Goal: Task Accomplishment & Management: Complete application form

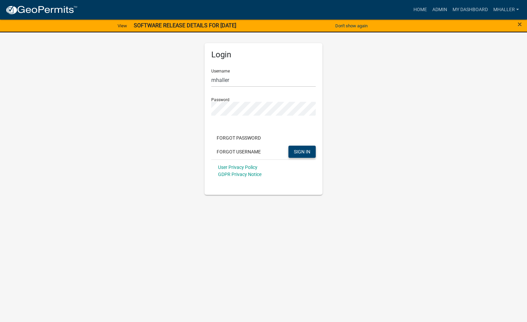
click at [303, 152] on span "SIGN IN" at bounding box center [302, 151] width 17 height 5
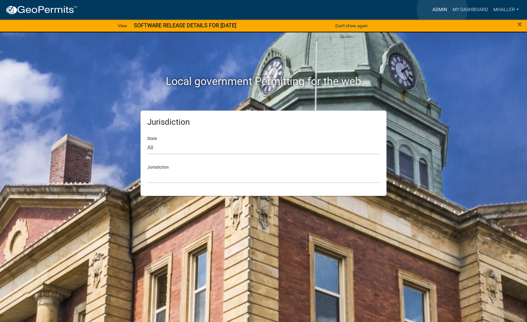
click at [442, 9] on link "Admin" at bounding box center [440, 9] width 20 height 13
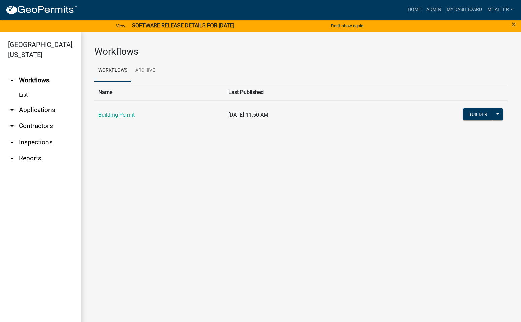
click at [32, 102] on link "arrow_drop_down Applications" at bounding box center [40, 110] width 81 height 16
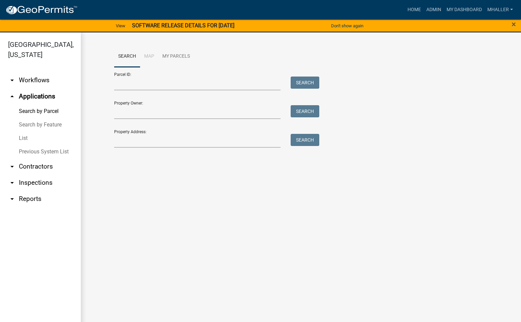
click at [23, 131] on link "List" at bounding box center [40, 137] width 81 height 13
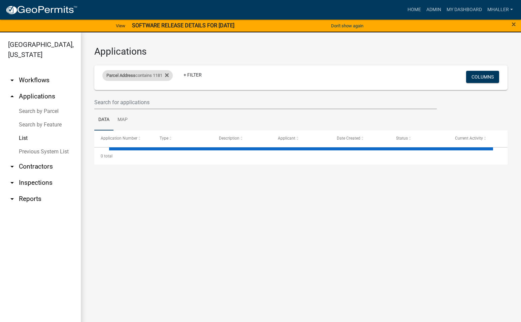
click at [135, 73] on span "Parcel Address" at bounding box center [120, 75] width 29 height 5
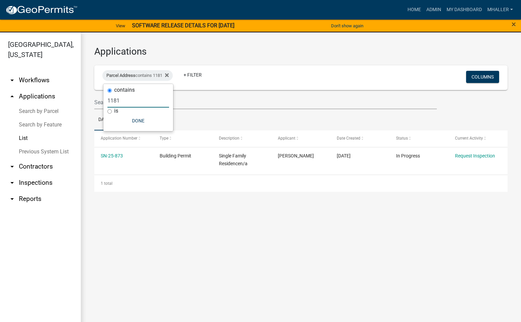
click at [129, 101] on input "1181" at bounding box center [139, 101] width 62 height 14
click at [169, 75] on fa-icon at bounding box center [165, 75] width 6 height 11
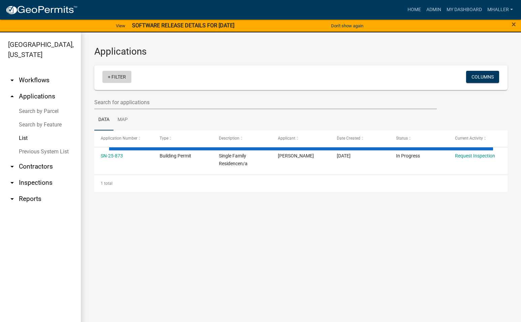
click at [119, 77] on link "+ Filter" at bounding box center [116, 77] width 29 height 12
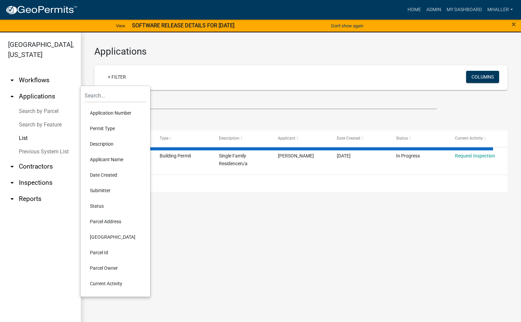
click at [113, 115] on li "Application Number" at bounding box center [116, 113] width 62 height 16
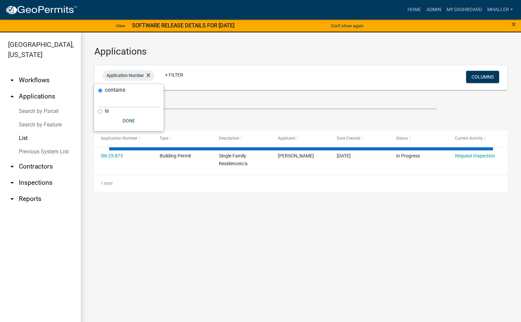
select select "1: 25"
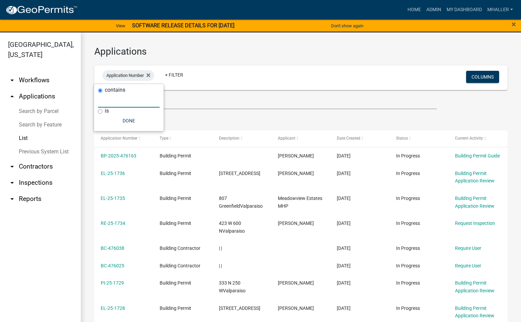
click at [114, 100] on input "text" at bounding box center [129, 101] width 62 height 14
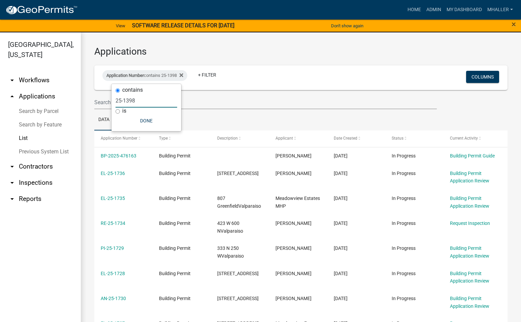
type input "25-1398"
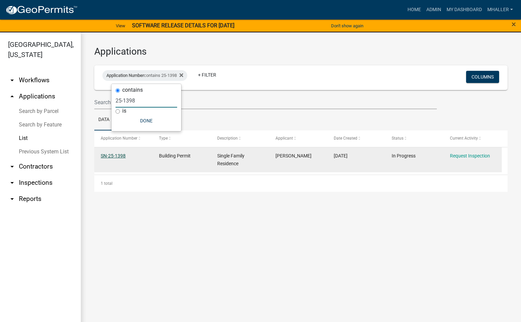
click at [106, 157] on link "SN-25-1398" at bounding box center [113, 155] width 25 height 5
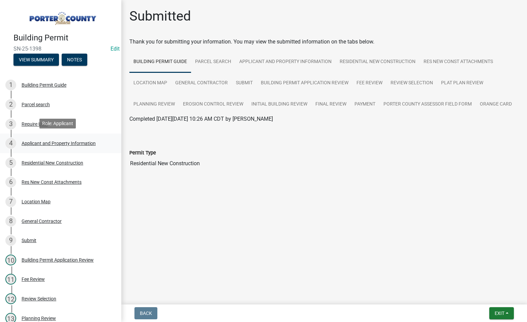
click at [75, 142] on div "Applicant and Property Information" at bounding box center [59, 143] width 74 height 5
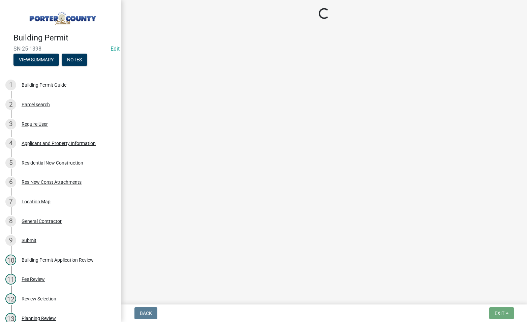
select select "eebc071e-620a-4db8-83e9-cb6b194c67e9"
select select "ea6751d4-6bf7-4a16-89ee-f7801ab82aa1"
select select "92efe679-05f4-414a-9426-51627fba5de6"
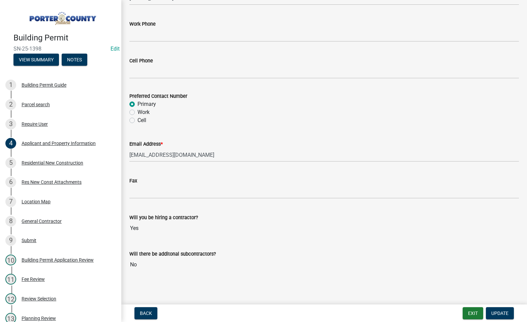
scroll to position [927, 0]
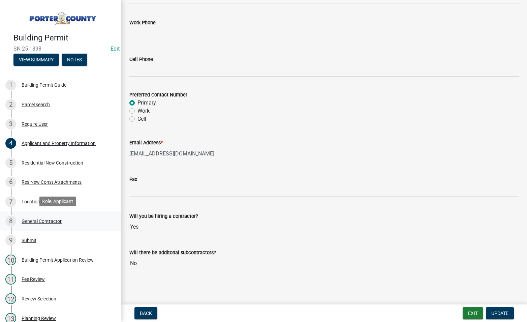
click at [41, 219] on div "General Contractor" at bounding box center [42, 221] width 40 height 5
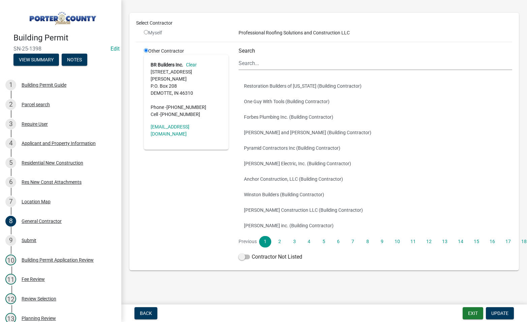
scroll to position [0, 0]
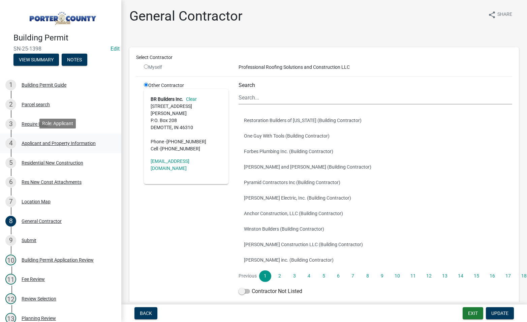
click at [51, 141] on div "Applicant and Property Information" at bounding box center [59, 143] width 74 height 5
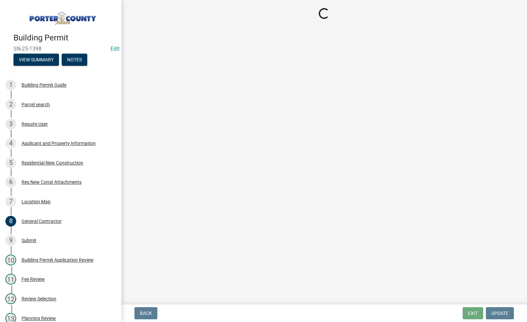
select select "eebc071e-620a-4db8-83e9-cb6b194c67e9"
select select "ea6751d4-6bf7-4a16-89ee-f7801ab82aa1"
select select "92efe679-05f4-414a-9426-51627fba5de6"
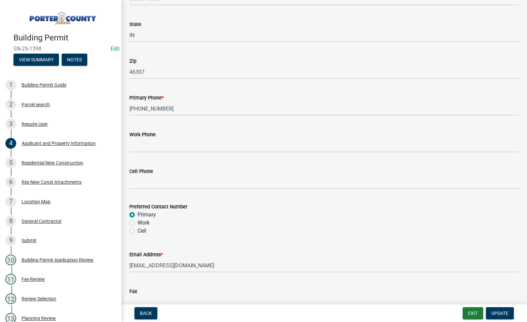
scroll to position [773, 0]
